Goal: Task Accomplishment & Management: Complete application form

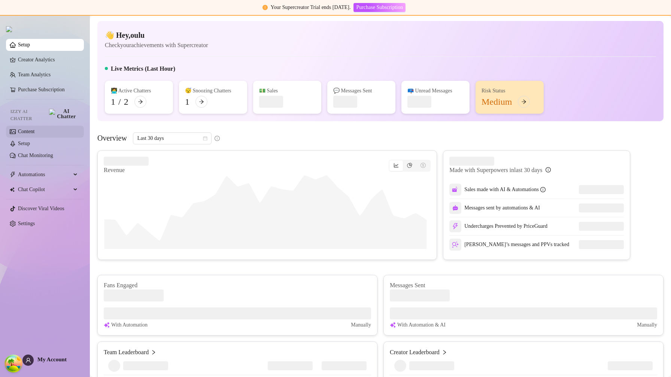
click at [34, 130] on link "Content" at bounding box center [26, 132] width 16 height 6
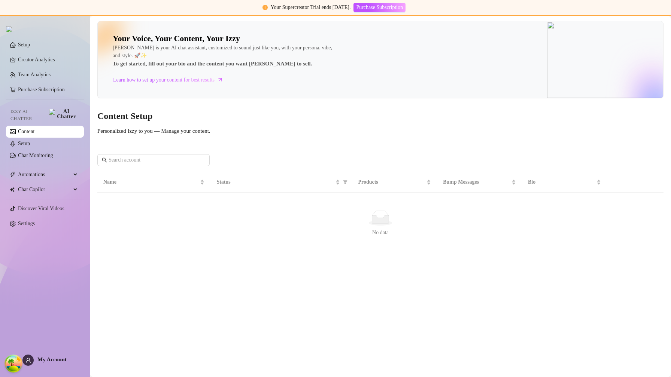
click at [34, 130] on link "Content" at bounding box center [26, 132] width 16 height 6
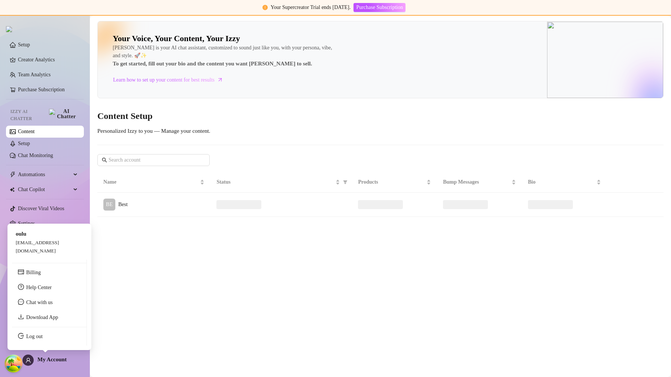
click at [54, 352] on span "My Account" at bounding box center [51, 360] width 29 height 6
click at [43, 340] on link "Log out" at bounding box center [34, 337] width 16 height 6
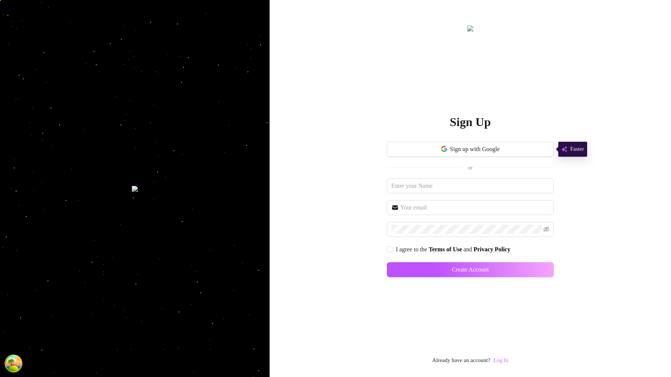
click at [506, 352] on link "Log In" at bounding box center [500, 361] width 15 height 6
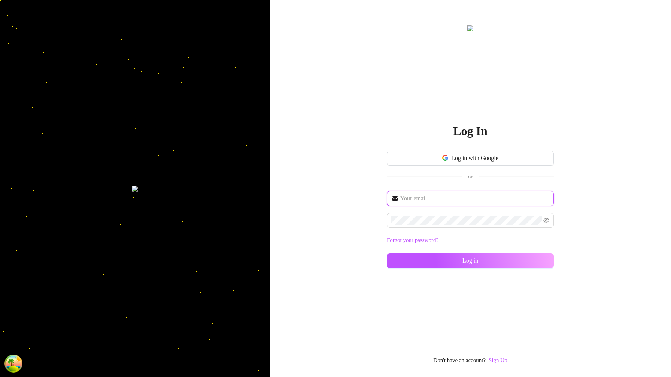
click at [415, 202] on input "text" at bounding box center [474, 198] width 149 height 9
type input "im@supercreator.app"
drag, startPoint x: 548, startPoint y: 260, endPoint x: 589, endPoint y: 113, distance: 153.0
click at [548, 261] on button "Log in" at bounding box center [470, 260] width 167 height 15
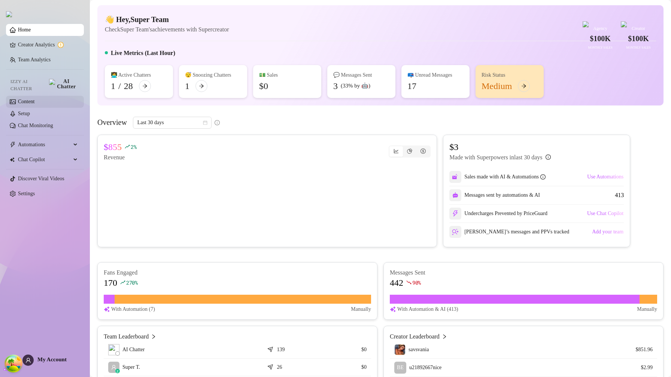
click at [34, 101] on link "Content" at bounding box center [26, 102] width 16 height 6
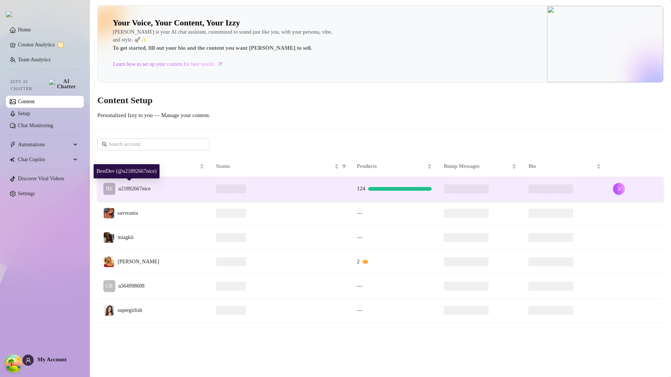
click at [151, 188] on span "u21892667nice" at bounding box center [134, 189] width 32 height 6
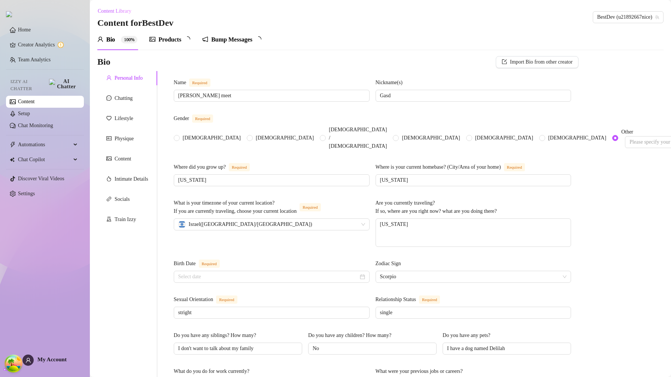
radio input "true"
type input "[DATE]"
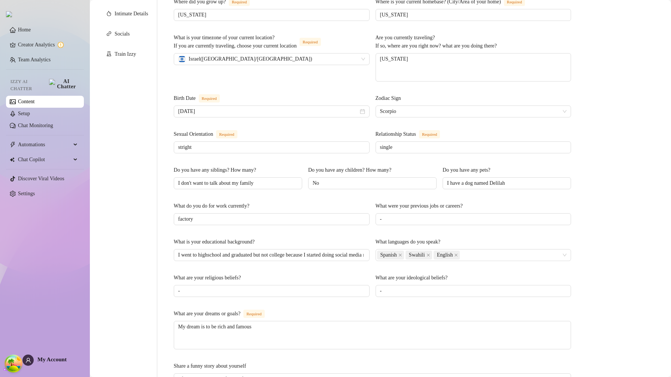
scroll to position [361, 0]
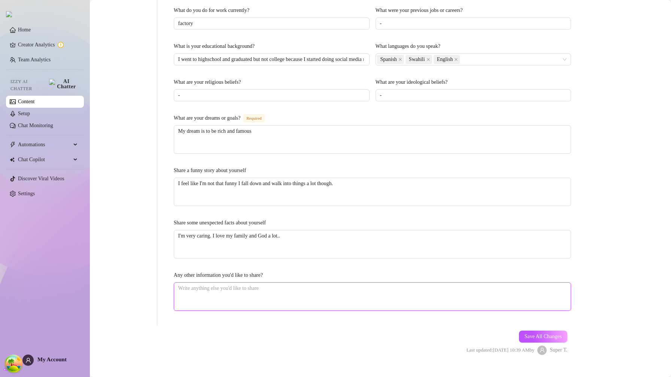
click at [353, 283] on textarea "Any other information you'd like to share?" at bounding box center [372, 297] width 397 height 28
type textarea "j"
type textarea "jo"
type textarea "jol"
type textarea "joly"
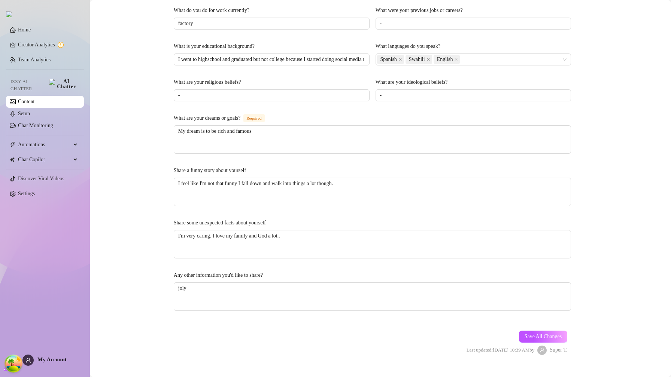
click at [534, 334] on span "Save All Changes" at bounding box center [543, 337] width 37 height 6
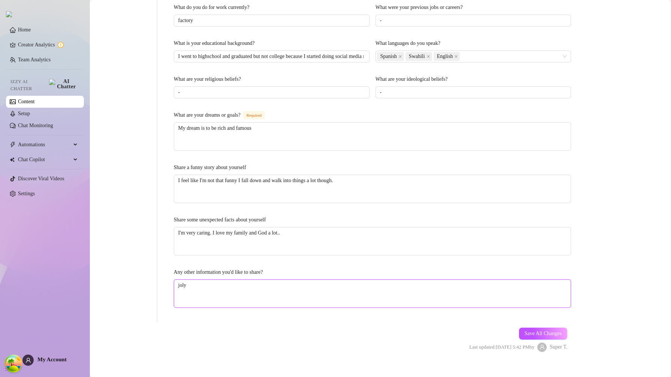
drag, startPoint x: 193, startPoint y: 279, endPoint x: 162, endPoint y: 278, distance: 31.5
click at [162, 279] on div "Name Required Gianna White meet Nickname(s) Gasd Gender Required Female Male No…" at bounding box center [367, 15] width 421 height 616
type textarea "b"
type textarea "bl"
type textarea "blo"
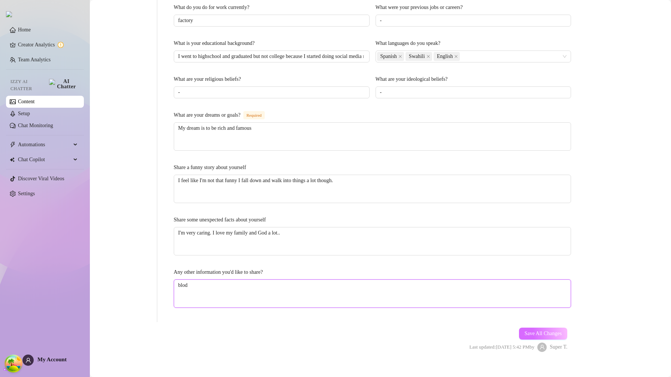
type textarea "blod"
click at [543, 331] on span "Save All Changes" at bounding box center [543, 334] width 37 height 6
click at [191, 280] on textarea "blod" at bounding box center [372, 294] width 397 height 28
click at [188, 280] on textarea "blod" at bounding box center [372, 294] width 397 height 28
type textarea "blood"
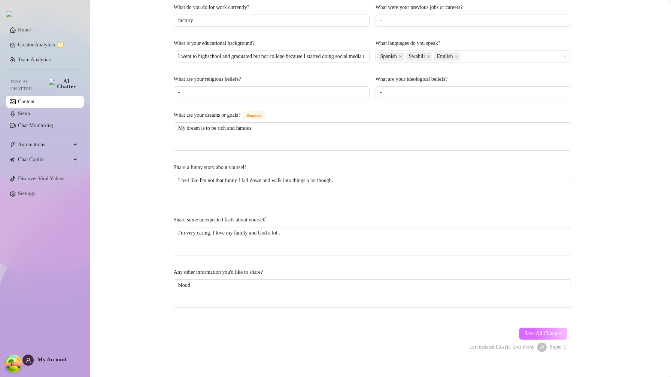
click at [541, 328] on button "Save All Changes" at bounding box center [543, 334] width 49 height 12
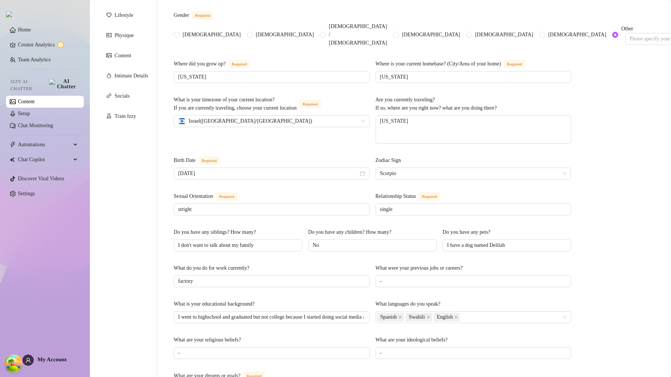
scroll to position [366, 0]
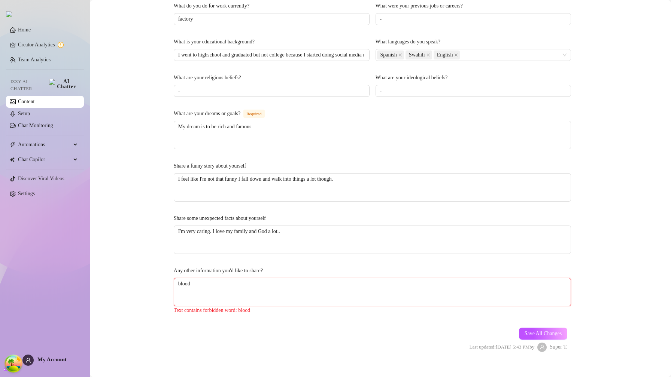
click at [237, 279] on textarea "blood" at bounding box center [372, 293] width 397 height 28
click at [524, 328] on button "Save All Changes" at bounding box center [543, 334] width 49 height 12
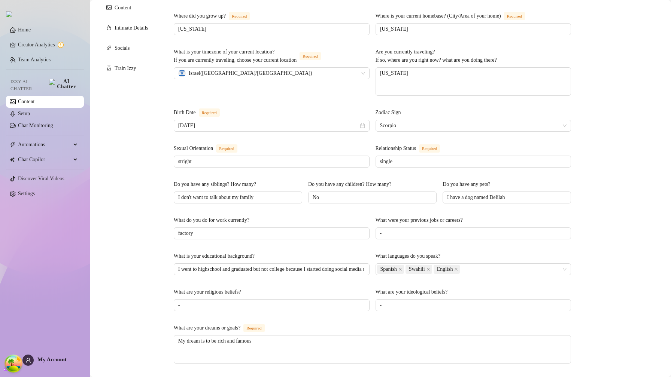
scroll to position [0, 0]
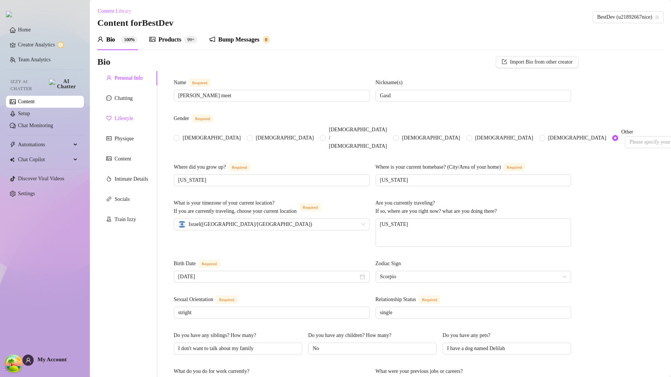
click at [124, 121] on div "Lifestyle" at bounding box center [124, 119] width 19 height 8
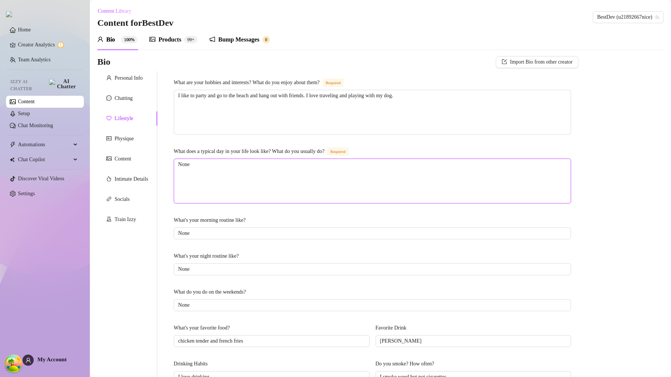
click at [227, 179] on textarea "None" at bounding box center [372, 181] width 397 height 44
click at [227, 177] on textarea "None" at bounding box center [372, 181] width 397 height 44
click at [226, 177] on textarea "None" at bounding box center [372, 181] width 397 height 44
type textarea "b"
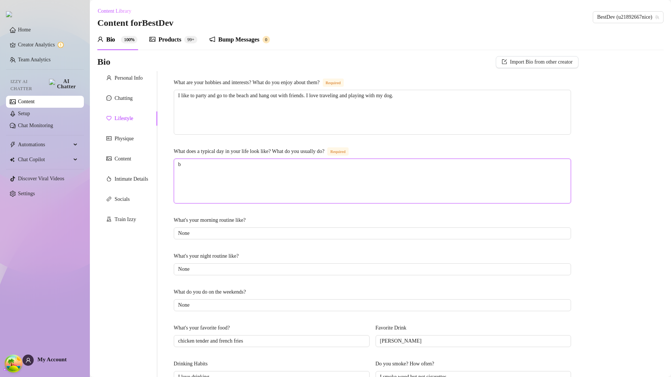
type textarea "bl"
type textarea "blo"
type textarea "bloo"
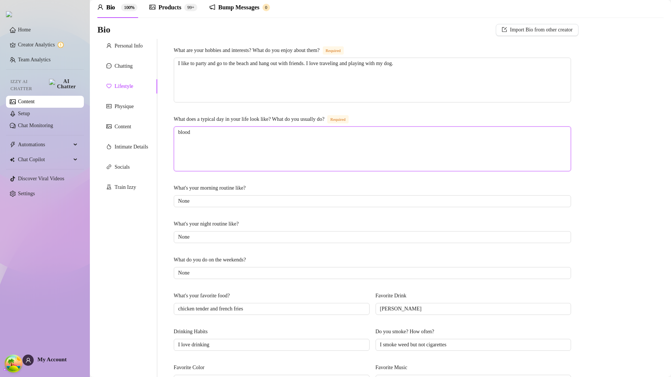
scroll to position [263, 0]
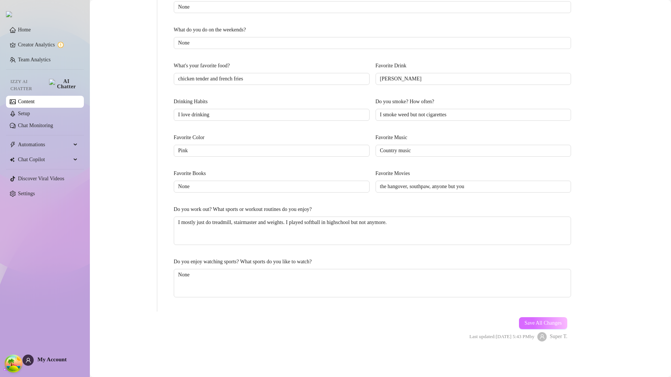
type textarea "blood"
click at [547, 323] on span "Save All Changes" at bounding box center [543, 323] width 37 height 6
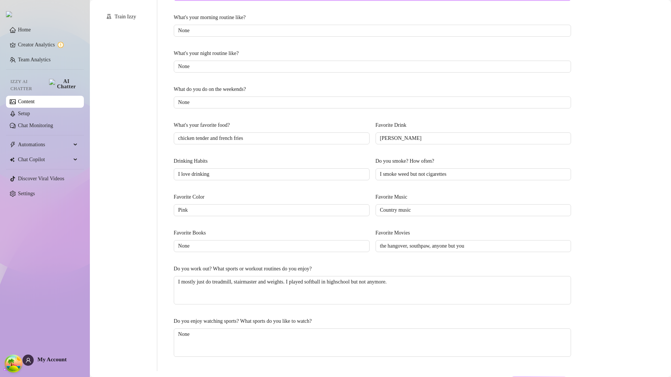
scroll to position [0, 0]
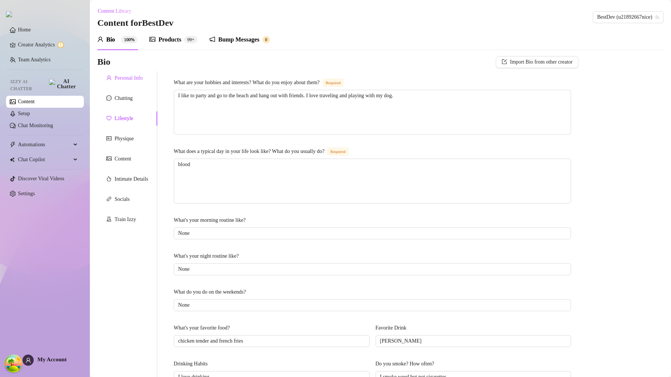
click at [125, 80] on div "Personal Info" at bounding box center [129, 78] width 28 height 8
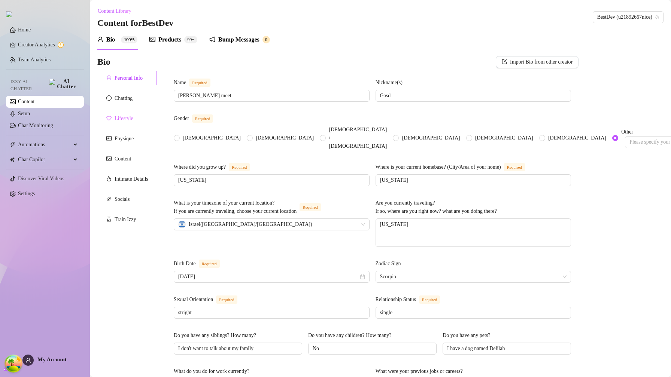
click at [140, 117] on div "Lifestyle" at bounding box center [127, 119] width 60 height 14
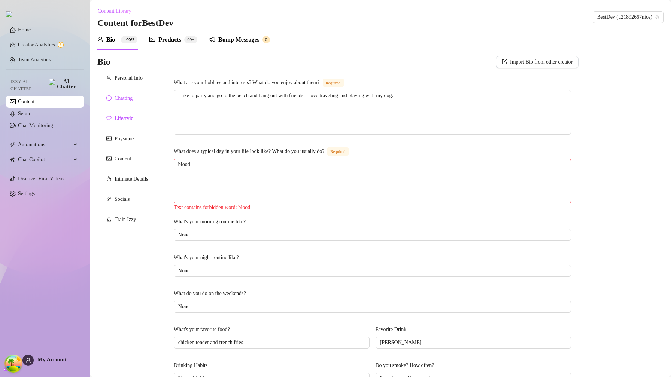
click at [122, 99] on div "Chatting" at bounding box center [124, 98] width 18 height 8
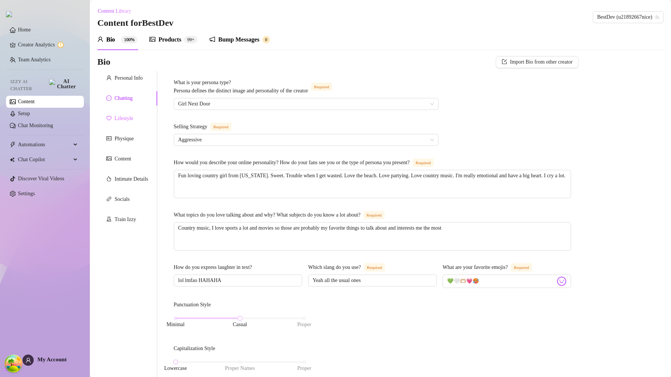
click at [128, 124] on div "Lifestyle" at bounding box center [127, 119] width 60 height 14
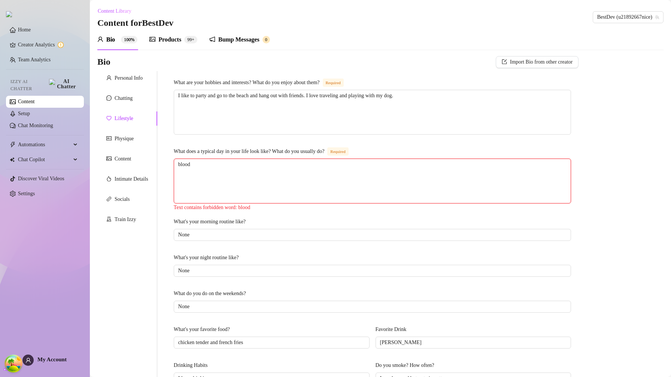
click at [238, 172] on textarea "blood" at bounding box center [372, 181] width 397 height 44
type textarea "blood"
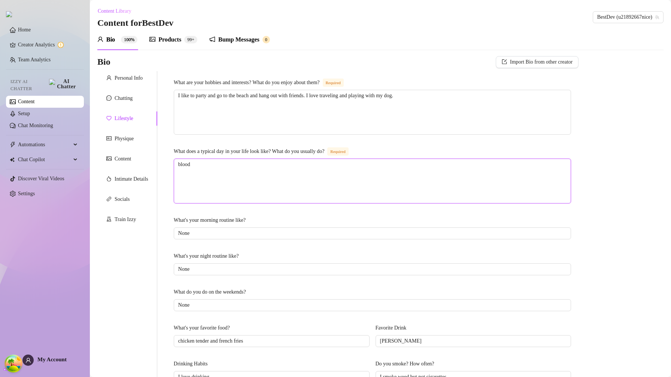
type textarea "blood c"
type textarea "blood ch"
type textarea "blood chi"
type textarea "blood chil"
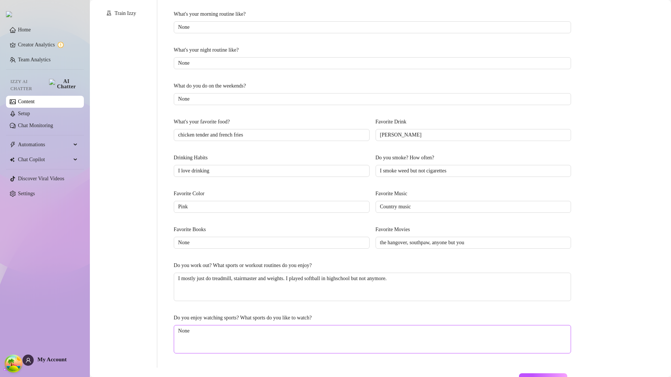
scroll to position [263, 0]
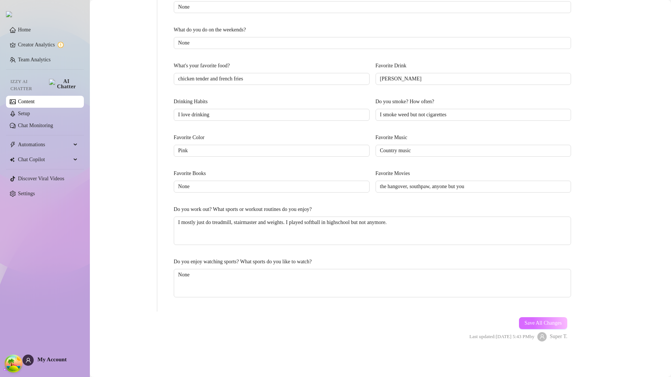
type textarea "blood child"
click at [532, 317] on button "Save All Changes" at bounding box center [543, 323] width 49 height 12
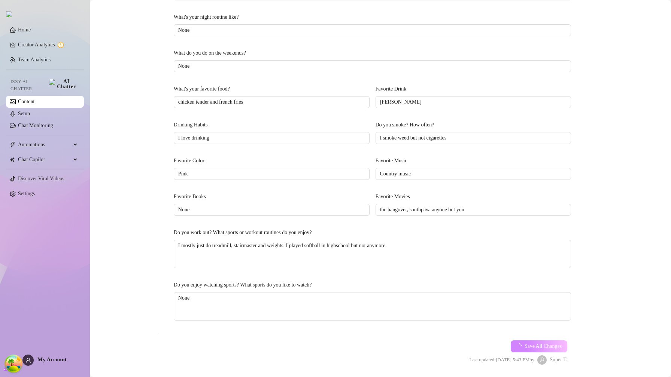
scroll to position [0, 0]
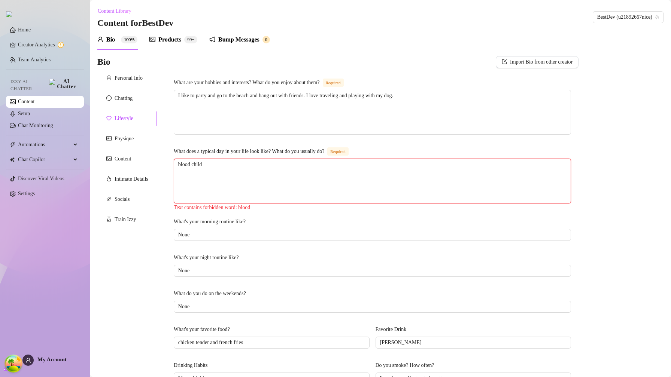
drag, startPoint x: 216, startPoint y: 167, endPoint x: 196, endPoint y: 167, distance: 19.8
click at [196, 167] on textarea "blood child" at bounding box center [372, 181] width 397 height 44
type textarea "blood"
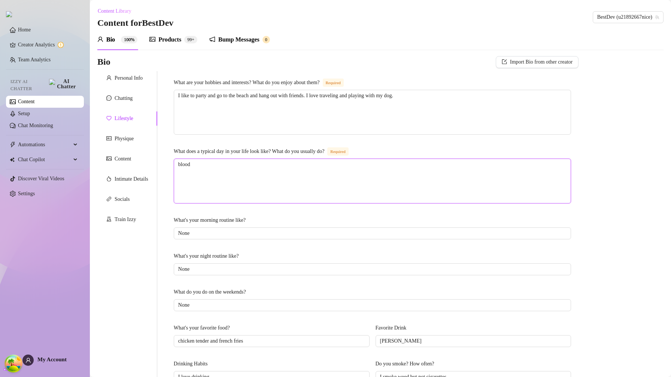
drag, startPoint x: 197, startPoint y: 167, endPoint x: 165, endPoint y: 171, distance: 31.7
click at [165, 171] on div "What are your hobbies and interests? What do you enjoy about them? Required I l…" at bounding box center [367, 322] width 421 height 503
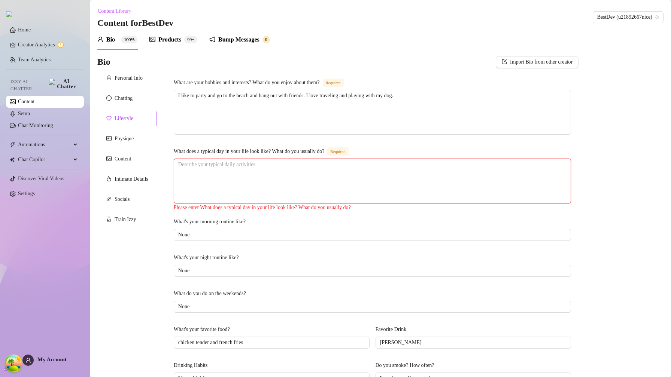
type textarea "c"
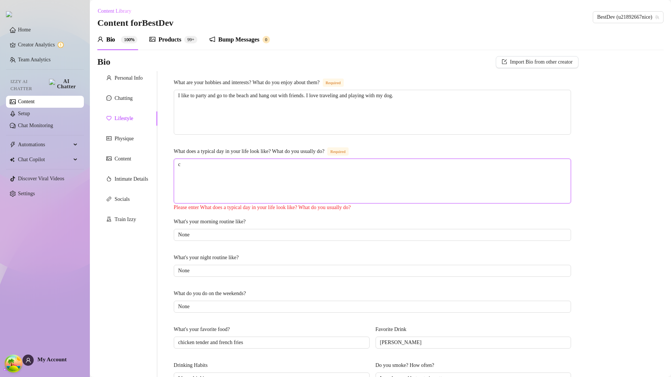
type textarea "ch"
type textarea "chi"
type textarea "chil"
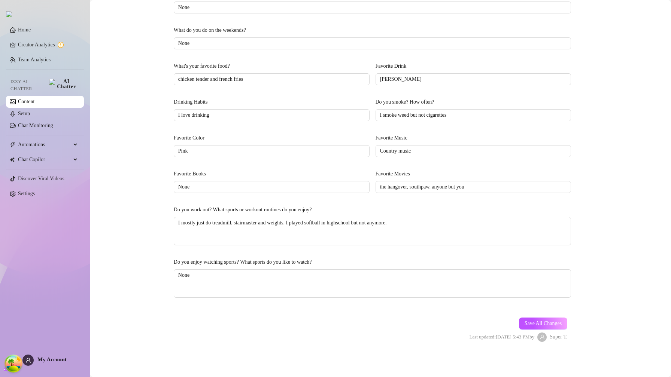
scroll to position [263, 0]
type textarea "child"
click at [545, 320] on span "Save All Changes" at bounding box center [543, 323] width 37 height 6
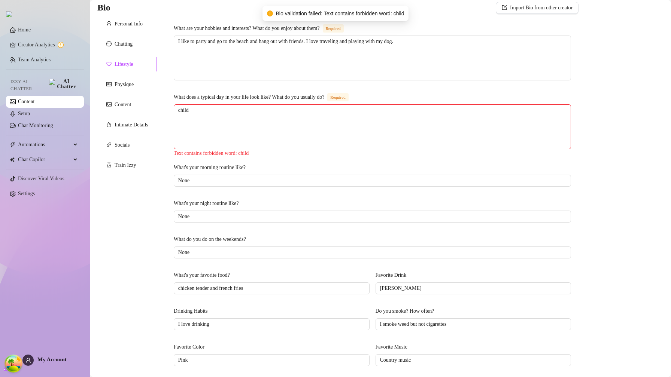
scroll to position [52, 0]
click at [233, 115] on textarea "child" at bounding box center [372, 129] width 397 height 44
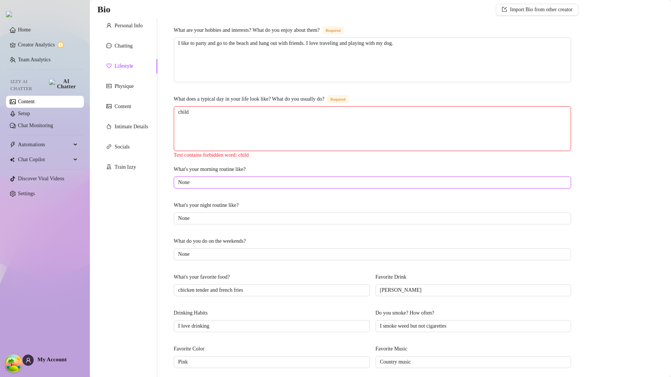
click at [271, 182] on input "None" at bounding box center [371, 183] width 387 height 8
click at [270, 184] on input "None" at bounding box center [371, 183] width 387 height 8
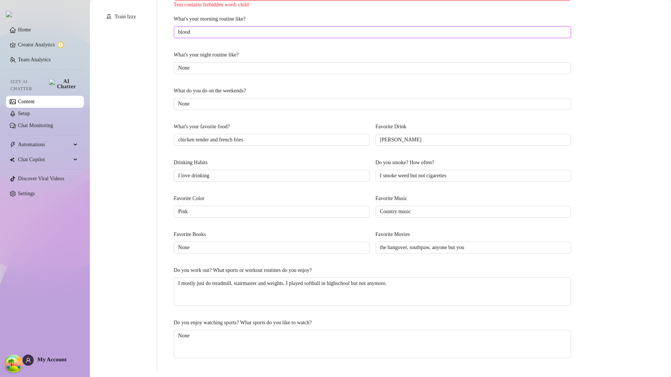
scroll to position [265, 0]
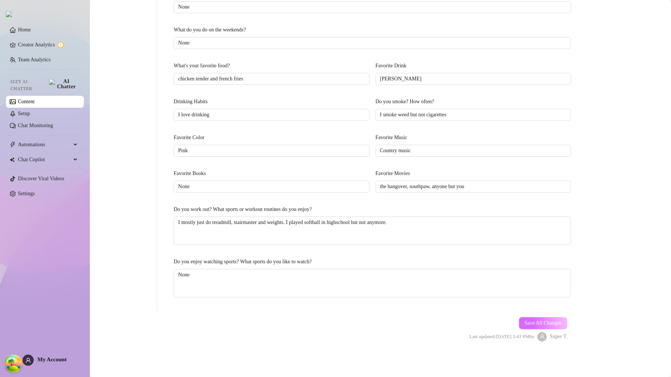
type input "blood"
click at [540, 320] on button "Save All Changes" at bounding box center [543, 323] width 49 height 12
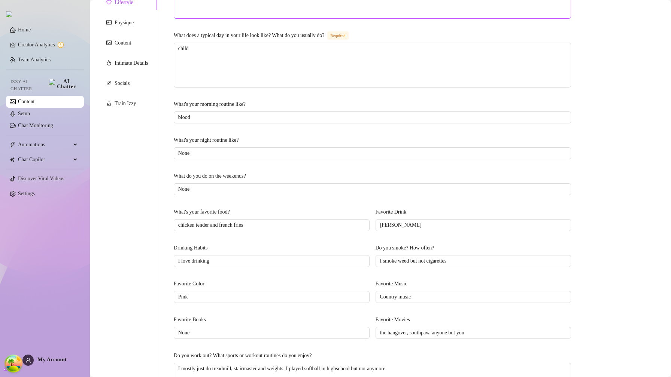
scroll to position [0, 0]
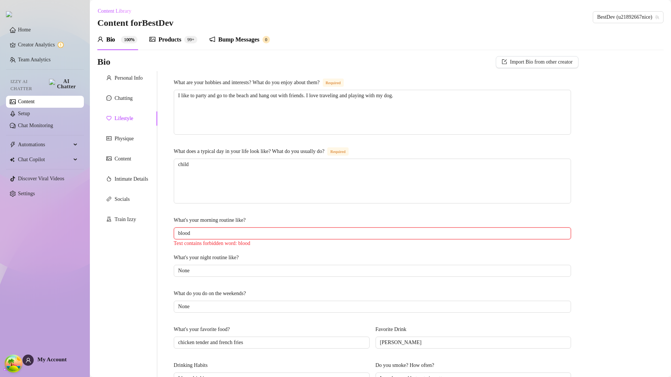
click at [183, 232] on input "blood" at bounding box center [371, 234] width 387 height 8
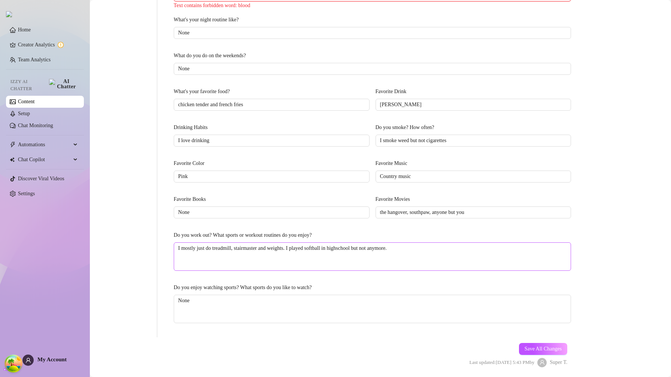
scroll to position [265, 0]
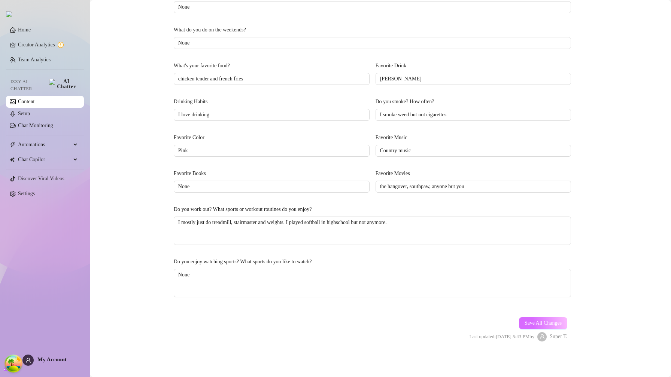
click at [555, 324] on span "Save All Changes" at bounding box center [543, 323] width 37 height 6
click at [525, 323] on span "Save All Changes" at bounding box center [543, 323] width 37 height 6
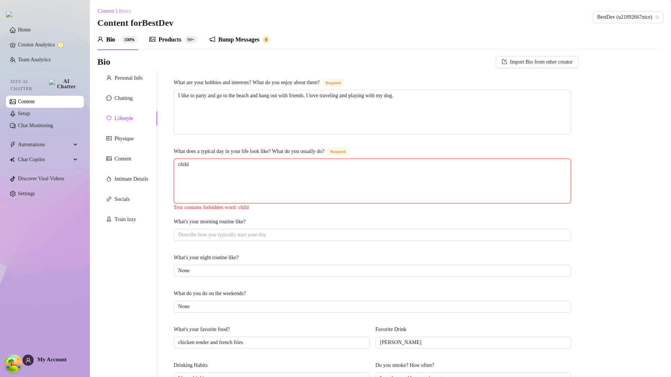
click at [215, 165] on textarea "child" at bounding box center [372, 181] width 397 height 44
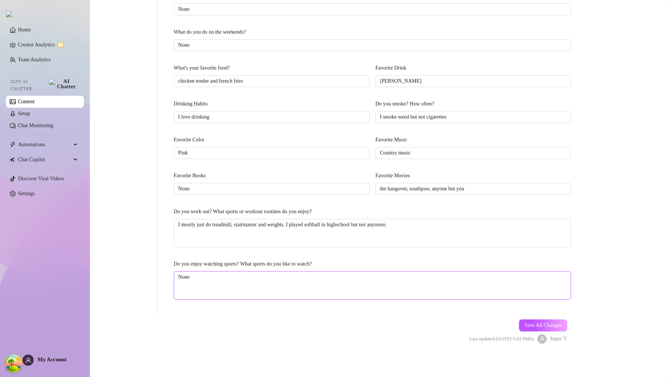
scroll to position [265, 0]
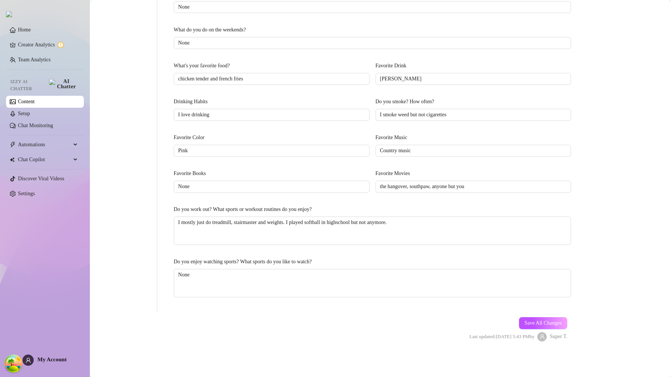
click at [544, 323] on span "Save All Changes" at bounding box center [543, 323] width 37 height 6
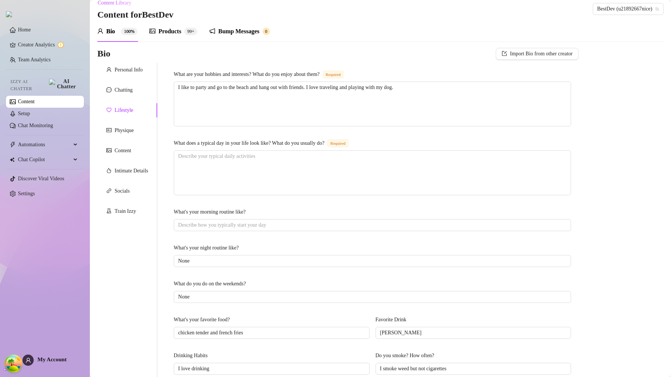
scroll to position [0, 0]
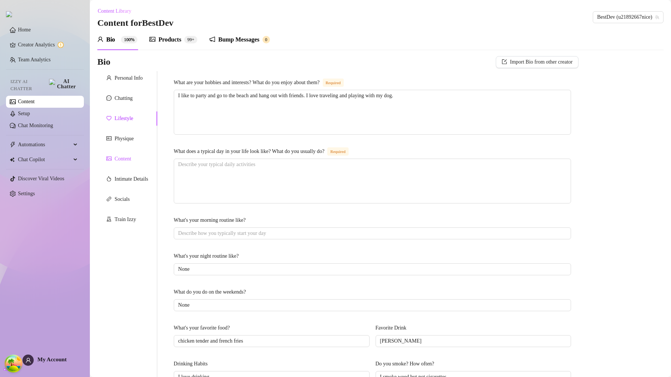
click at [126, 156] on div "Content" at bounding box center [123, 159] width 16 height 8
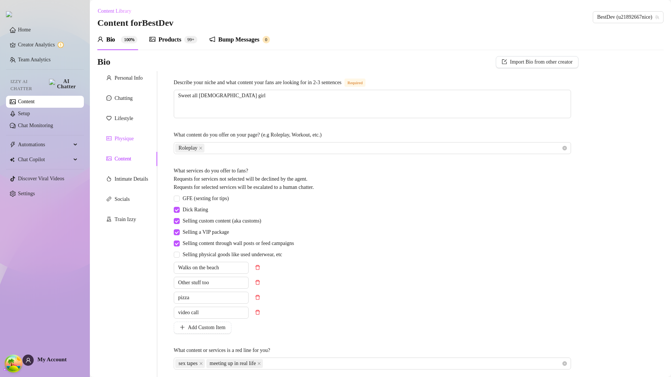
click at [118, 135] on div "Physique" at bounding box center [124, 139] width 19 height 8
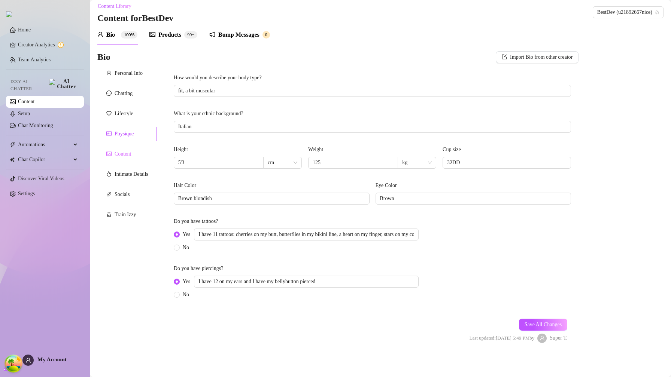
scroll to position [6, 0]
drag, startPoint x: 127, startPoint y: 216, endPoint x: 127, endPoint y: 212, distance: 4.1
click at [127, 216] on div "Train Izzy" at bounding box center [125, 213] width 21 height 8
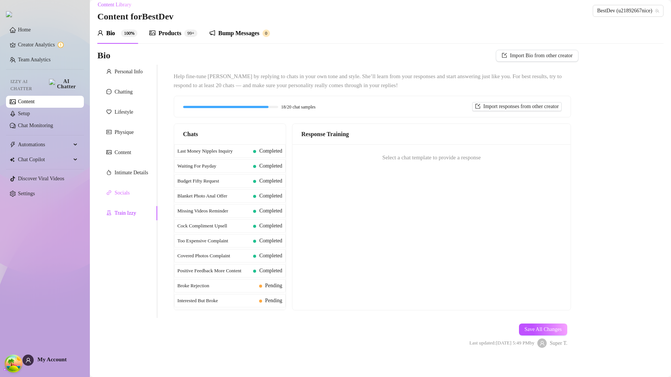
click at [125, 199] on div "Socials" at bounding box center [127, 193] width 60 height 14
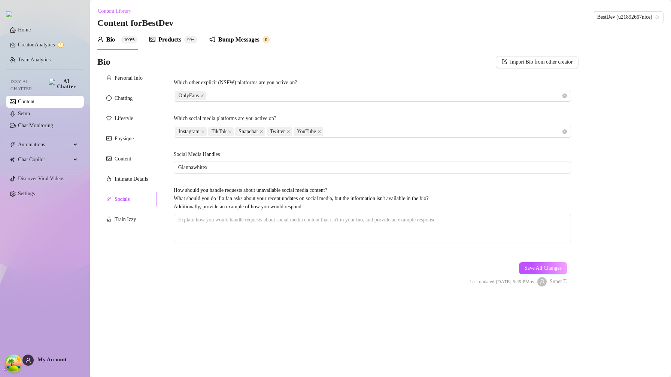
scroll to position [0, 0]
click at [126, 183] on div "Intimate Details" at bounding box center [127, 179] width 60 height 14
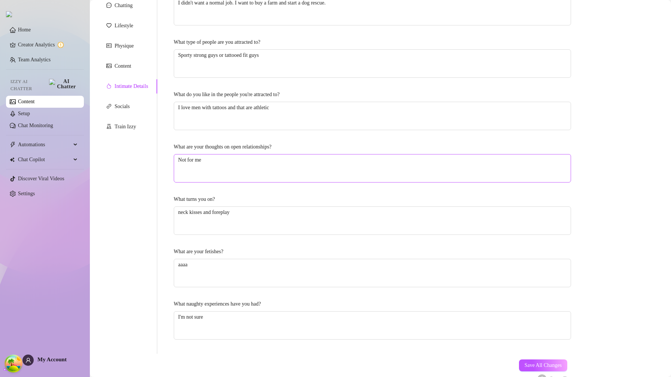
scroll to position [91, 0]
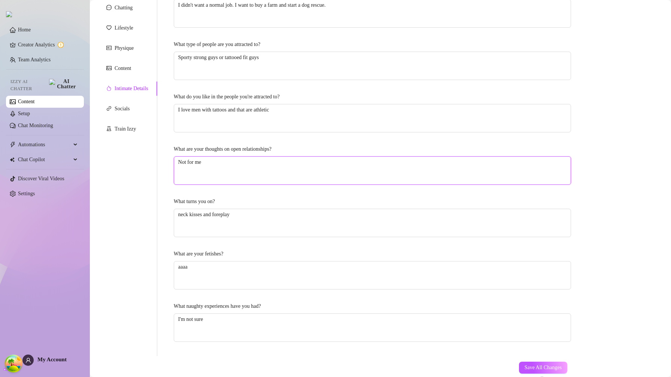
click at [232, 174] on textarea "Not for me" at bounding box center [372, 171] width 397 height 28
type textarea "Not for me"
type textarea "Not for me b"
type textarea "Not for me bl"
type textarea "Not for me blo"
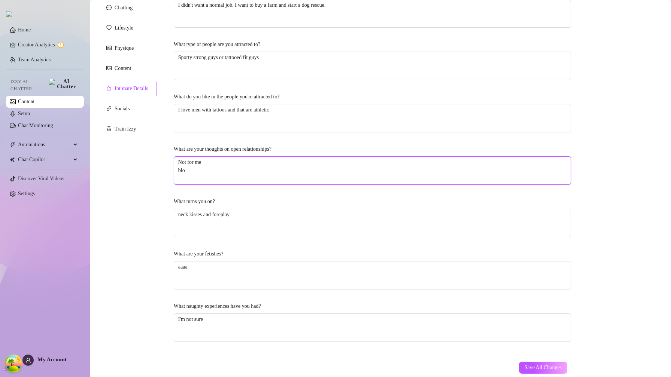
type textarea "Not for me bloo"
type textarea "Not for me blood"
click at [116, 34] on div "Lifestyle" at bounding box center [127, 28] width 60 height 14
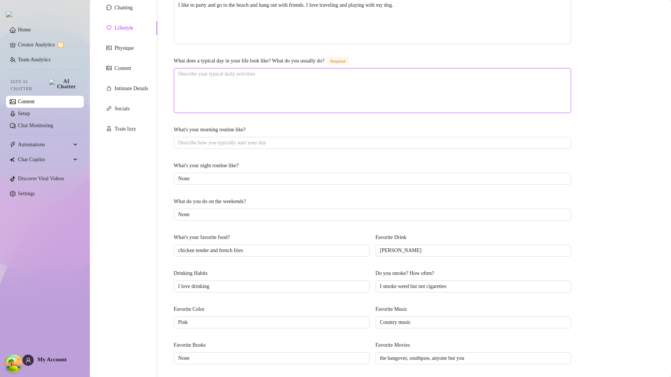
click at [236, 83] on textarea "What does a typical day in your life look like? What do you usually do? Required" at bounding box center [372, 91] width 397 height 44
type textarea "b"
type textarea "bl"
type textarea "blo"
type textarea "bloo"
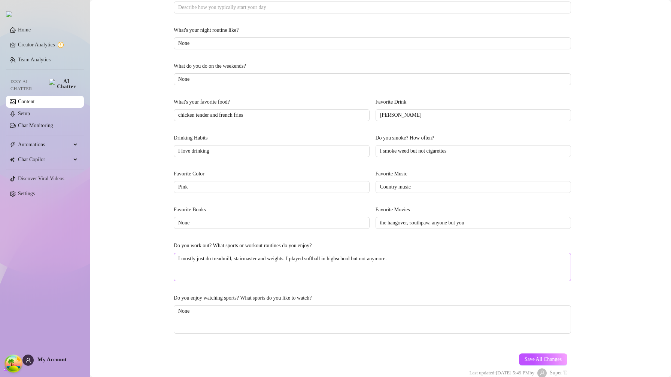
scroll to position [263, 0]
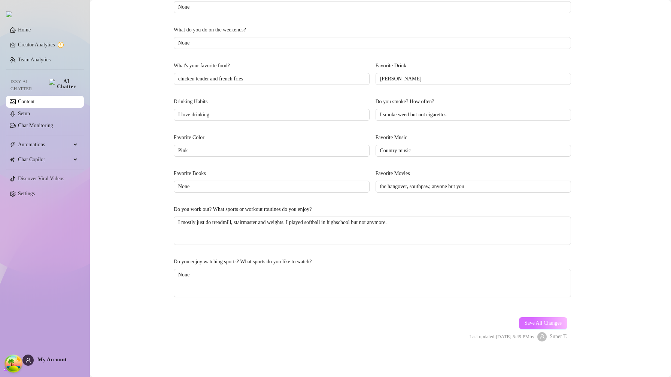
type textarea "blood"
drag, startPoint x: 532, startPoint y: 321, endPoint x: 484, endPoint y: 284, distance: 60.8
click at [532, 321] on span "Save All Changes" at bounding box center [543, 323] width 37 height 6
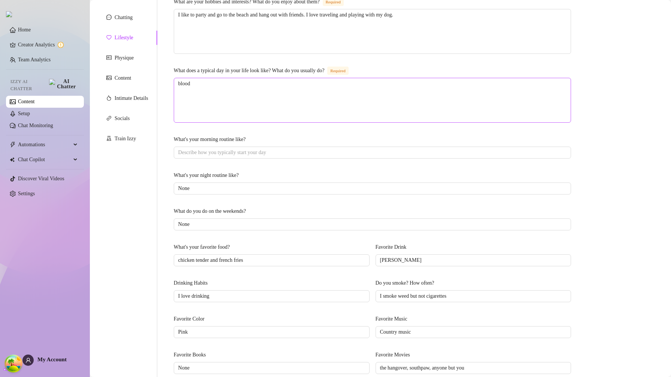
scroll to position [0, 0]
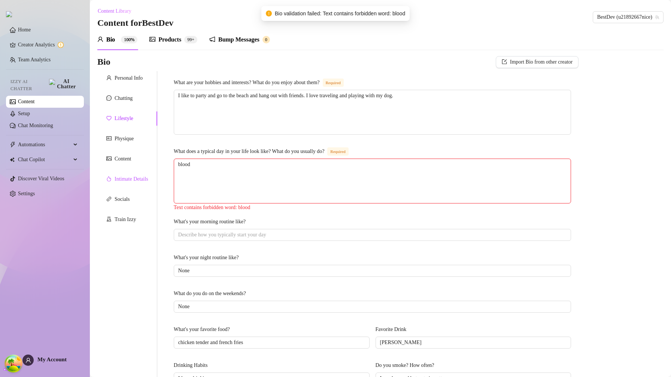
click at [140, 179] on div "Intimate Details" at bounding box center [132, 179] width 34 height 8
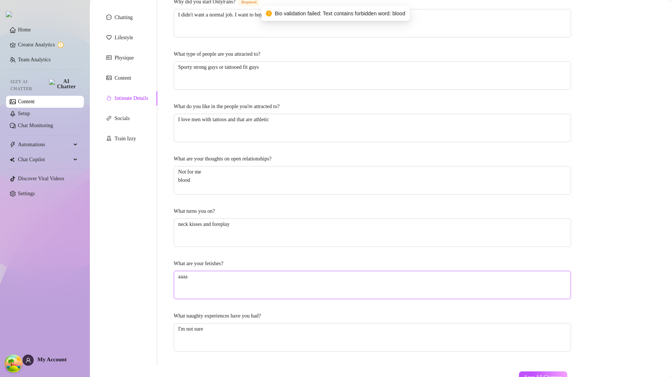
scroll to position [136, 0]
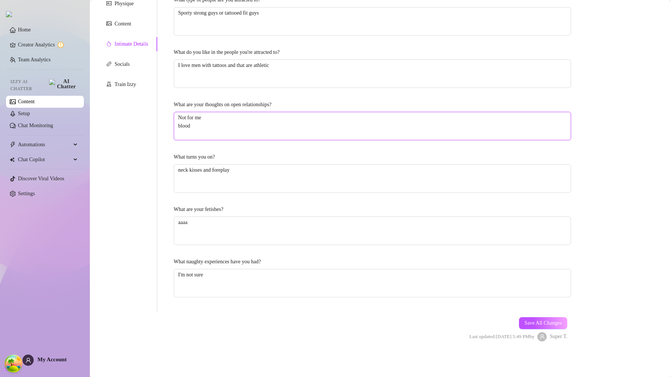
drag, startPoint x: 226, startPoint y: 127, endPoint x: 153, endPoint y: 128, distance: 73.4
click at [153, 128] on div "Personal Info Chatting Lifestyle Physique Content Intimate Details Socials Trai…" at bounding box center [337, 124] width 481 height 376
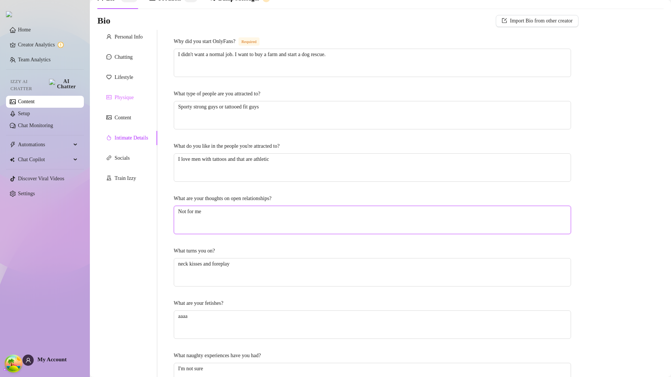
scroll to position [0, 0]
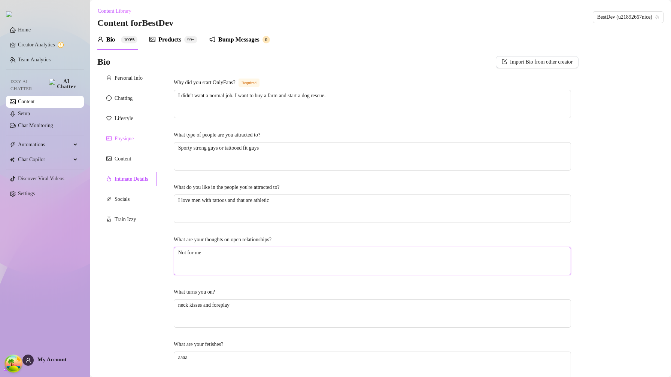
type textarea "Not for me"
click at [131, 141] on div "Physique" at bounding box center [124, 139] width 19 height 8
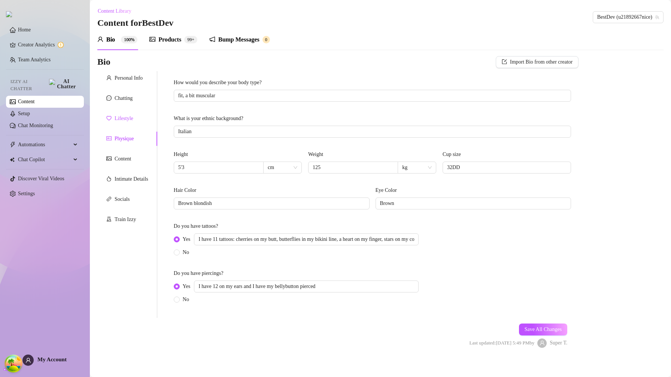
drag, startPoint x: 124, startPoint y: 121, endPoint x: 131, endPoint y: 129, distance: 10.9
click at [124, 121] on div "Lifestyle" at bounding box center [124, 119] width 19 height 8
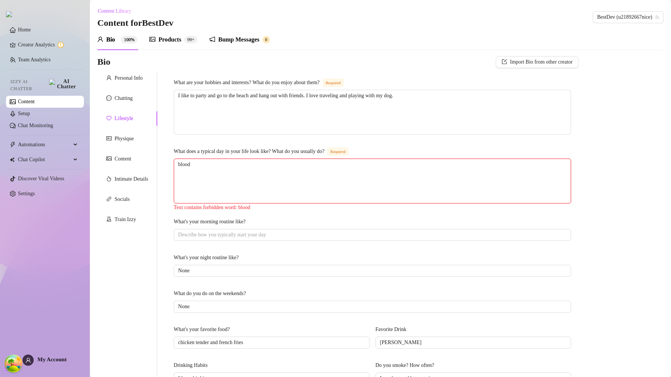
drag, startPoint x: 212, startPoint y: 171, endPoint x: 166, endPoint y: 168, distance: 45.8
click at [166, 168] on div "What are your hobbies and interests? What do you enjoy about them? Required I l…" at bounding box center [367, 323] width 421 height 505
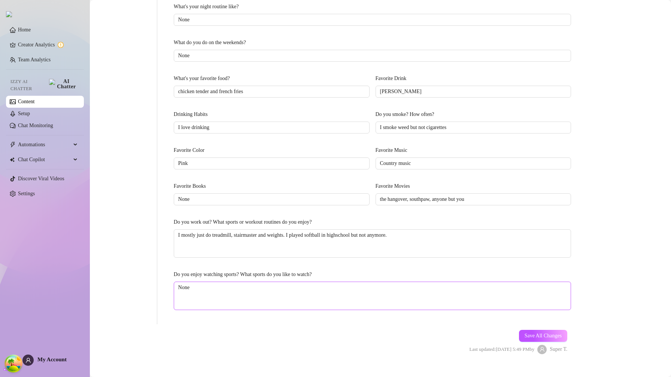
scroll to position [265, 0]
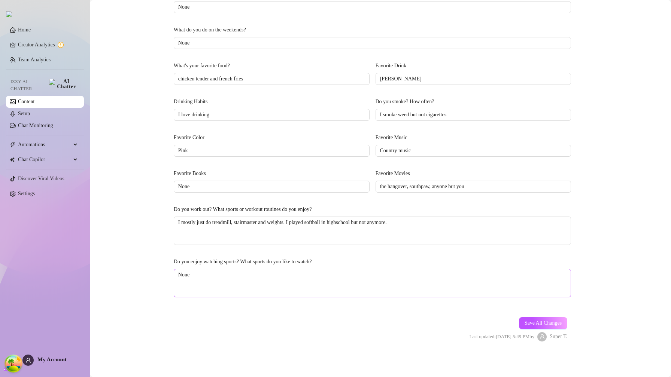
click at [550, 320] on button "Save All Changes" at bounding box center [543, 323] width 49 height 12
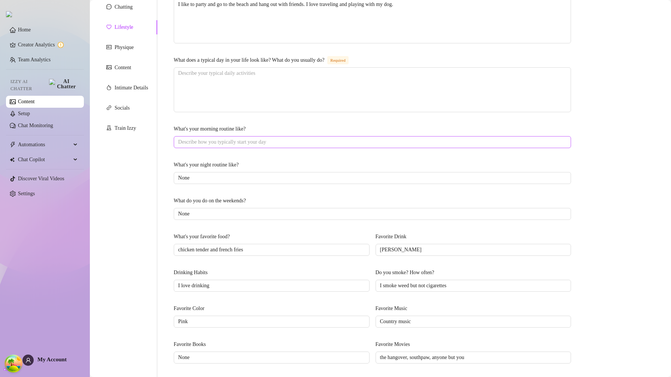
scroll to position [0, 0]
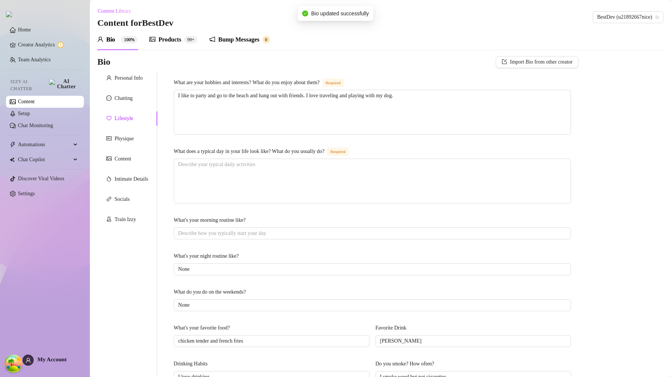
click at [171, 37] on div "Products" at bounding box center [169, 39] width 23 height 9
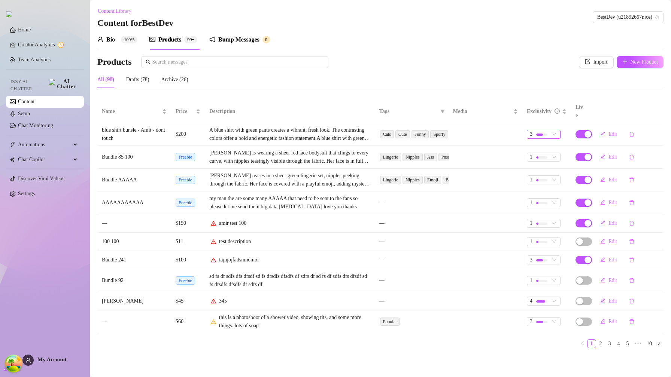
click at [549, 130] on div "3" at bounding box center [540, 134] width 20 height 8
click at [567, 187] on span "5 - Most Exclusive 🔥" at bounding box center [557, 187] width 48 height 8
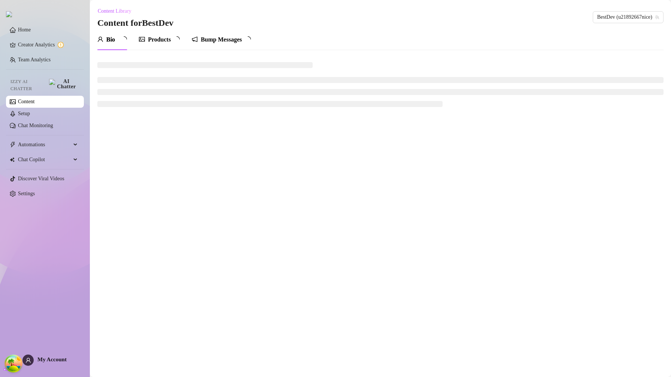
click at [158, 33] on div "Products" at bounding box center [159, 39] width 41 height 21
click at [158, 37] on div "Products" at bounding box center [159, 39] width 41 height 9
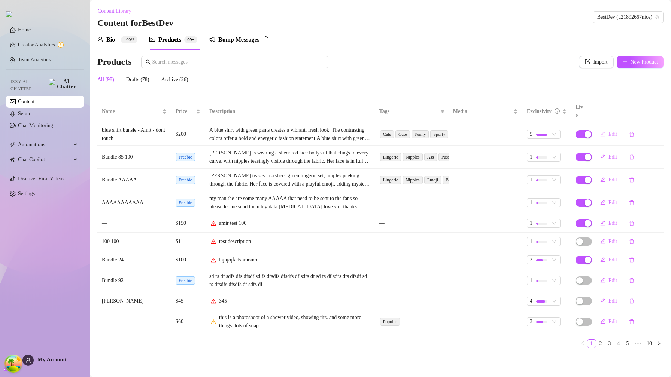
click at [605, 131] on icon "edit" at bounding box center [602, 133] width 5 height 5
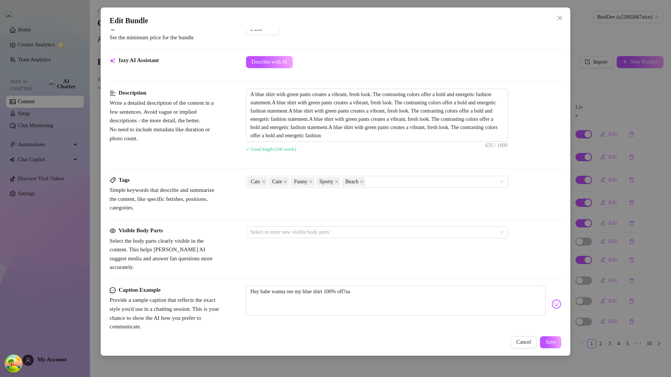
scroll to position [169, 0]
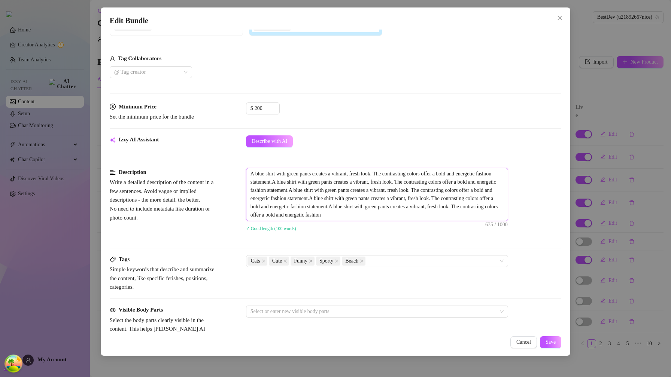
click at [487, 216] on textarea "A blue shirt with green pants creates a vibrant, fresh look. The contrasting co…" at bounding box center [376, 194] width 261 height 52
type textarea "A blue shirt with green pants creates a vibrant, fresh look. The contrasting co…"
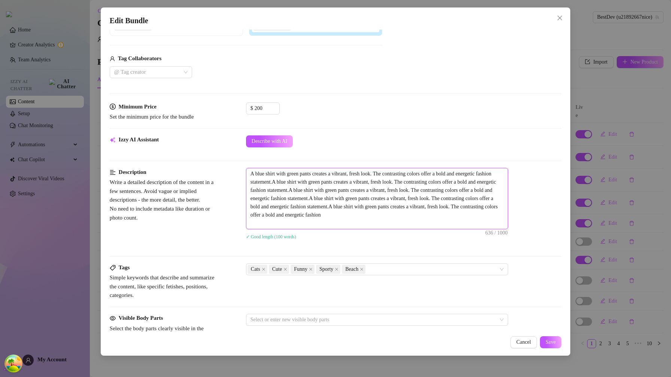
scroll to position [0, 0]
type textarea "A blue shirt with green pants creates a vibrant, fresh look. The contrasting co…"
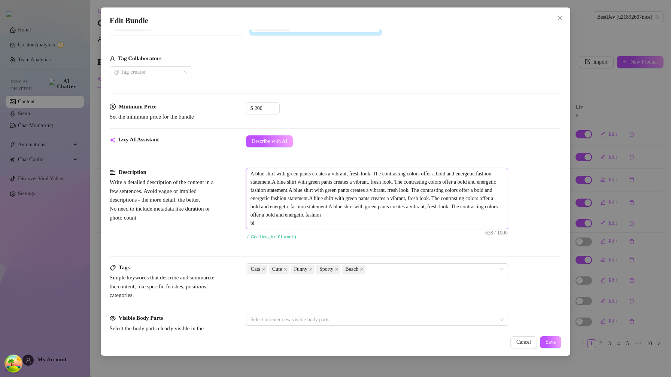
type textarea "A blue shirt with green pants creates a vibrant, fresh look. The contrasting co…"
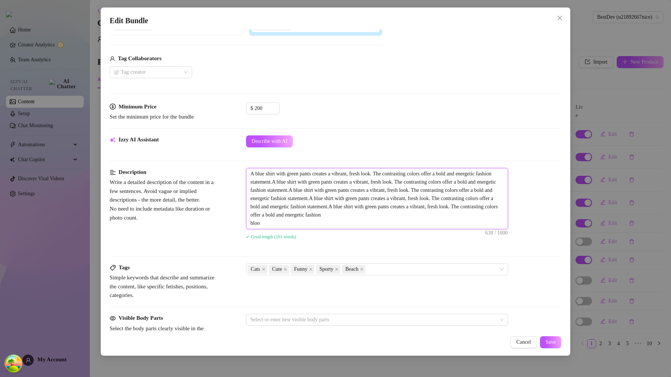
type textarea "A blue shirt with green pants creates a vibrant, fresh look. The contrasting co…"
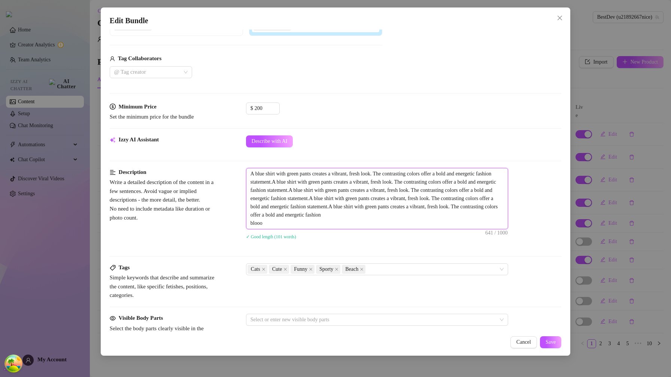
type textarea "A blue shirt with green pants creates a vibrant, fresh look. The contrasting co…"
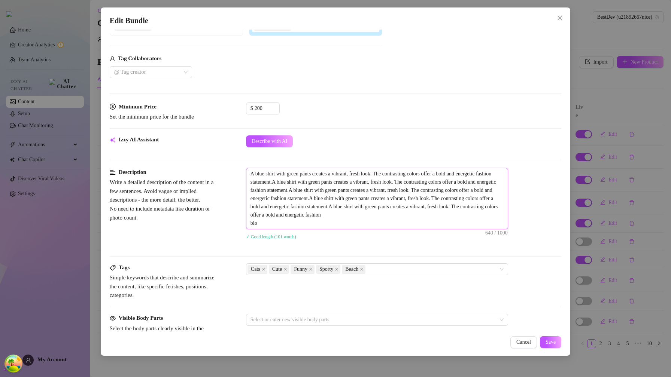
type textarea "A blue shirt with green pants creates a vibrant, fresh look. The contrasting co…"
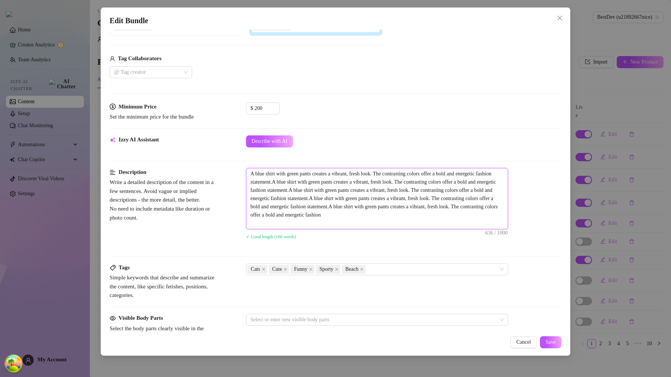
type textarea "A blue shirt with green pants creates a vibrant, fresh look. The contrasting co…"
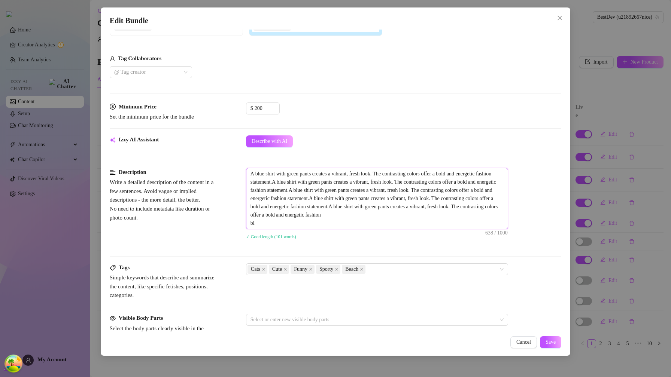
type textarea "A blue shirt with green pants creates a vibrant, fresh look. The contrasting co…"
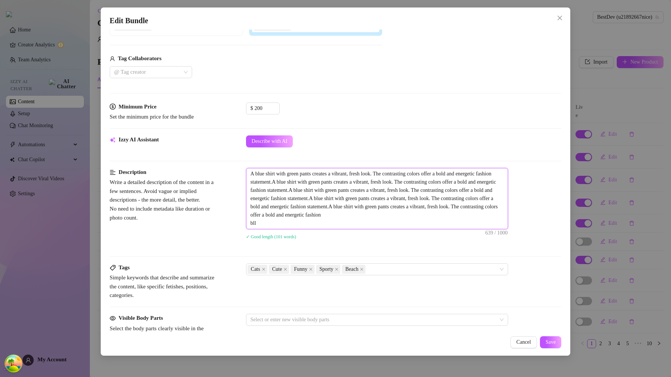
type textarea "A blue shirt with green pants creates a vibrant, fresh look. The contrasting co…"
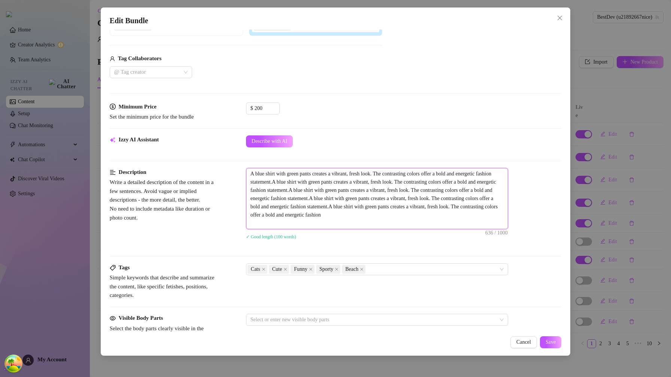
type textarea "A blue shirt with green pants creates a vibrant, fresh look. The contrasting co…"
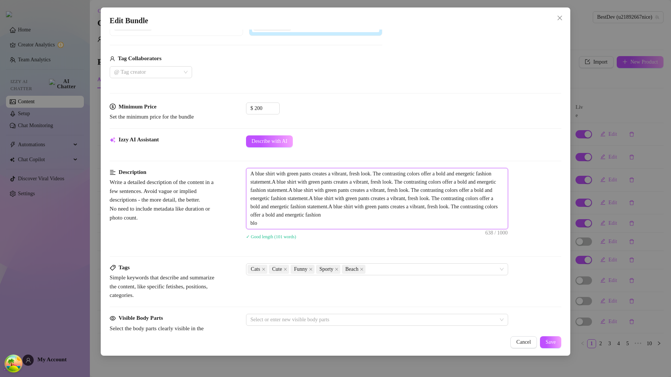
type textarea "A blue shirt with green pants creates a vibrant, fresh look. The contrasting co…"
click at [546, 344] on span "Save" at bounding box center [551, 343] width 10 height 6
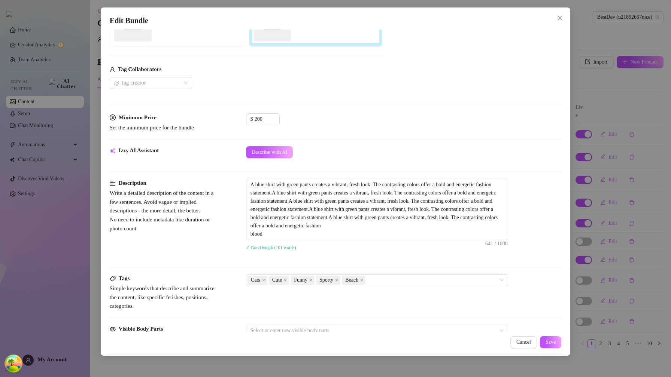
scroll to position [158, 0]
click at [554, 346] on button "Save" at bounding box center [550, 343] width 21 height 12
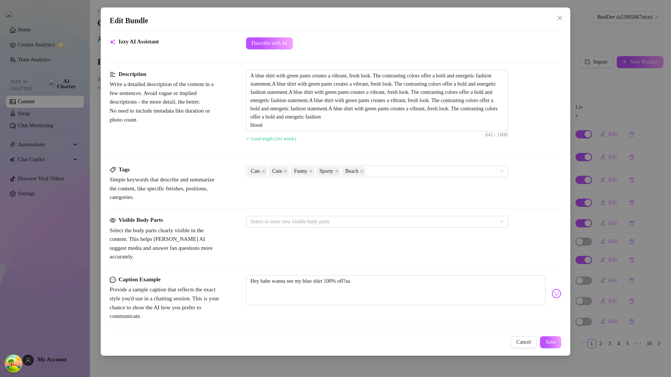
scroll to position [258, 0]
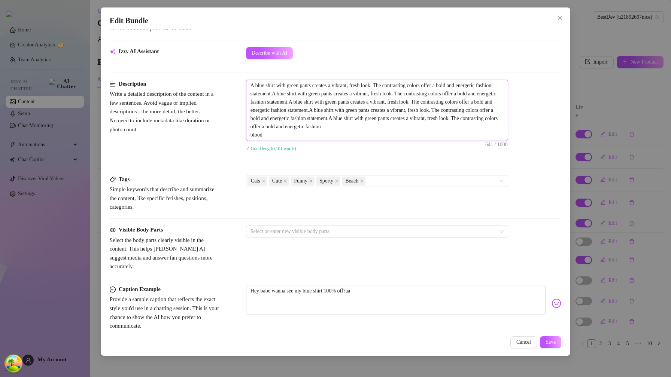
click at [267, 141] on textarea "A blue shirt with green pants creates a vibrant, fresh look. The contrasting co…" at bounding box center [376, 110] width 261 height 61
click at [266, 141] on span "A blue shirt with green pants creates a vibrant, fresh look. The contrasting co…" at bounding box center [377, 110] width 262 height 61
click at [265, 141] on span "A blue shirt with green pants creates a vibrant, fresh look. The contrasting co…" at bounding box center [377, 110] width 262 height 61
click at [264, 141] on textarea "A blue shirt with green pants creates a vibrant, fresh look. The contrasting co…" at bounding box center [376, 110] width 261 height 61
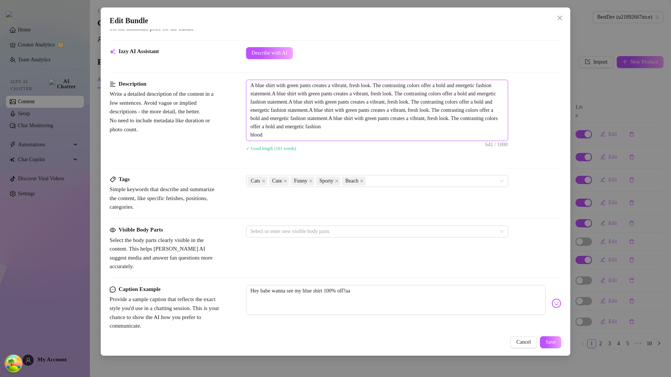
click at [264, 141] on span "A blue shirt with green pants creates a vibrant, fresh look. The contrasting co…" at bounding box center [377, 110] width 262 height 61
click at [258, 149] on div "A blue shirt with green pants creates a vibrant, fresh look. The contrasting co…" at bounding box center [403, 121] width 315 height 82
click at [252, 151] on div "A blue shirt with green pants creates a vibrant, fresh look. The contrasting co…" at bounding box center [403, 121] width 315 height 82
click at [255, 150] on div "✓ Good length (101 words)" at bounding box center [403, 149] width 315 height 12
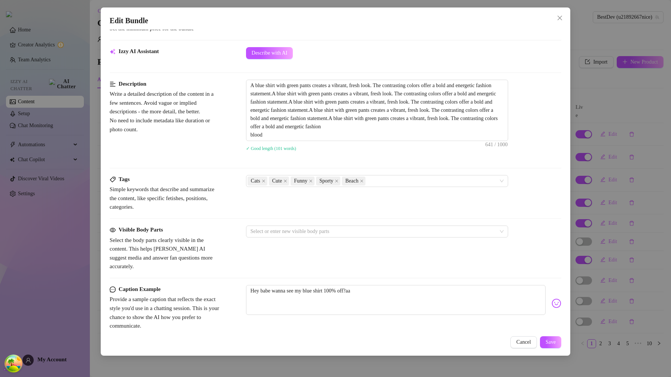
click at [255, 150] on div "✓ Good length (101 words)" at bounding box center [403, 149] width 315 height 12
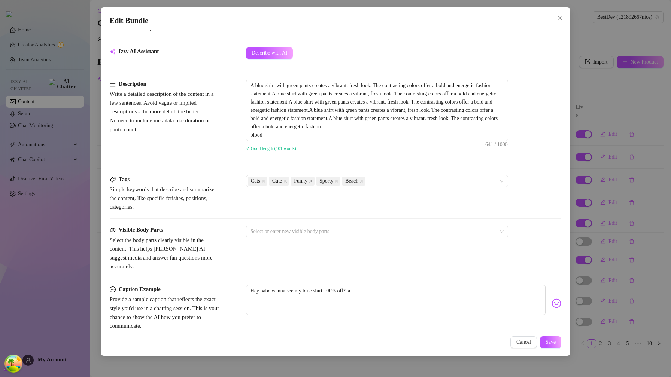
click at [255, 150] on div "✓ Good length (101 words)" at bounding box center [403, 149] width 315 height 12
